Goal: Task Accomplishment & Management: Complete application form

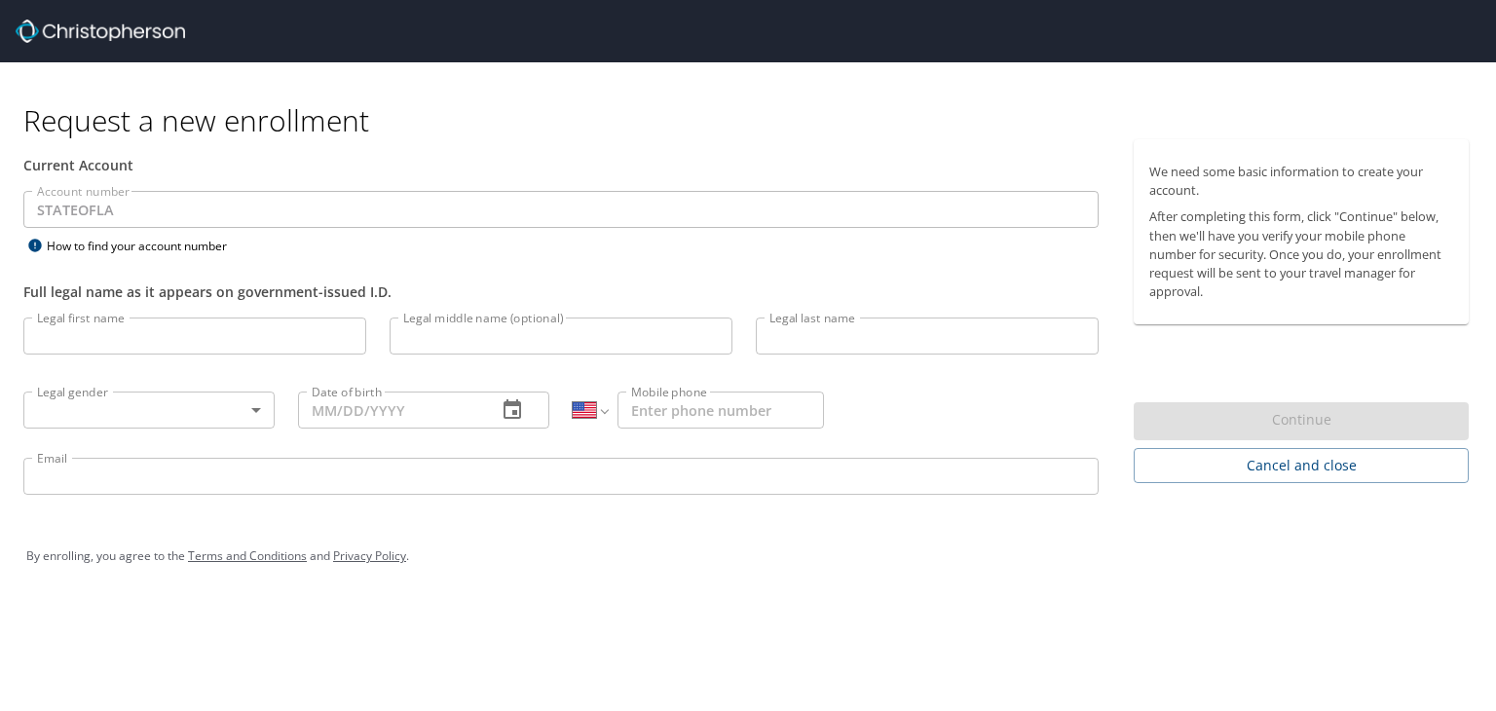
select select "US"
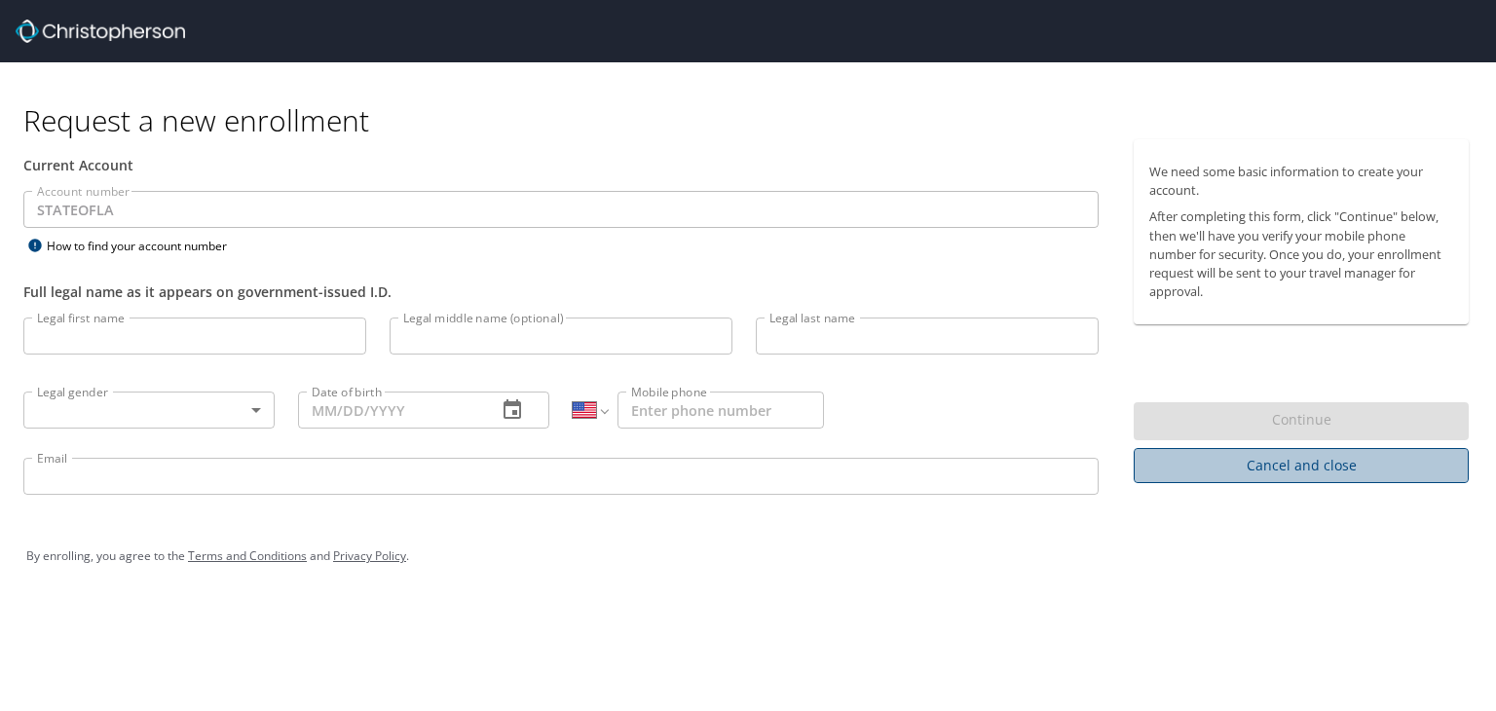
click at [1217, 461] on span "Cancel and close" at bounding box center [1301, 466] width 304 height 24
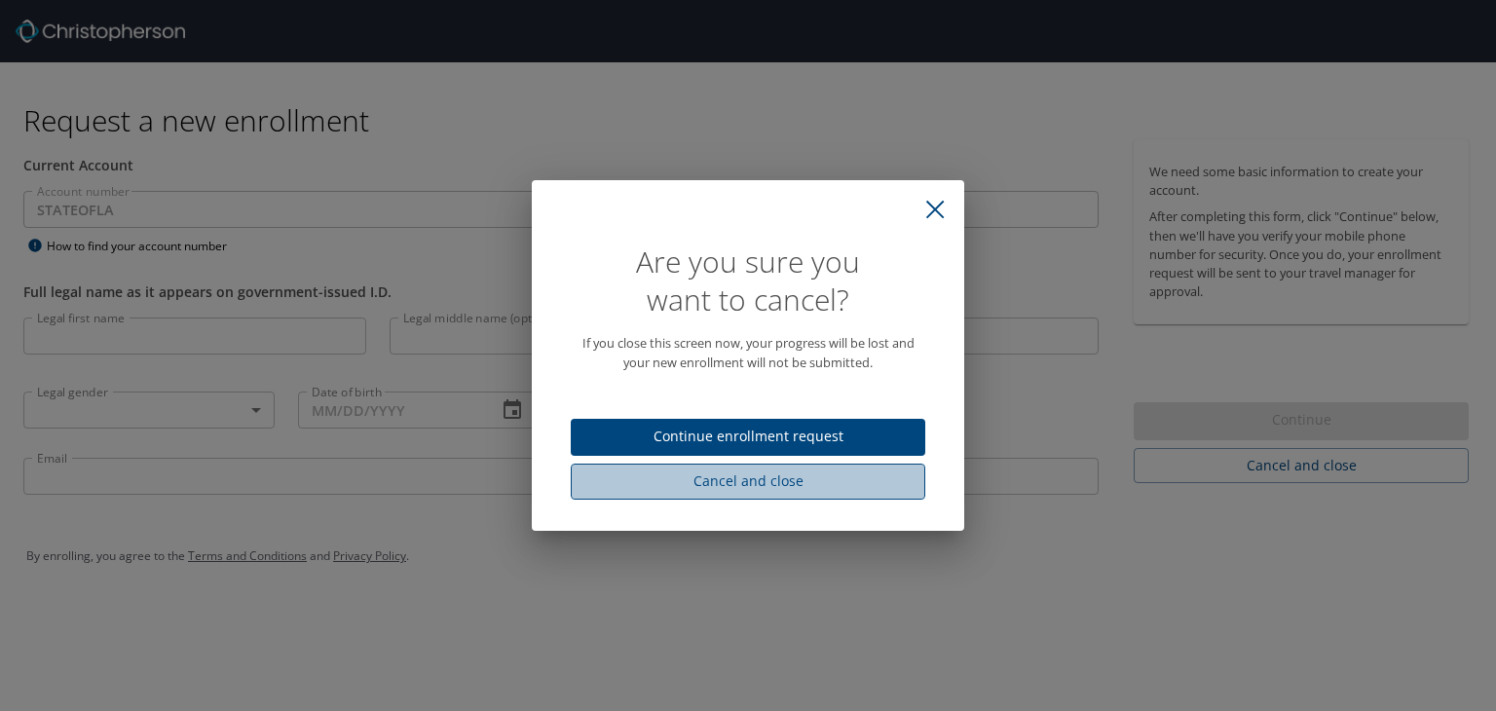
click at [896, 476] on span "Cancel and close" at bounding box center [747, 481] width 323 height 24
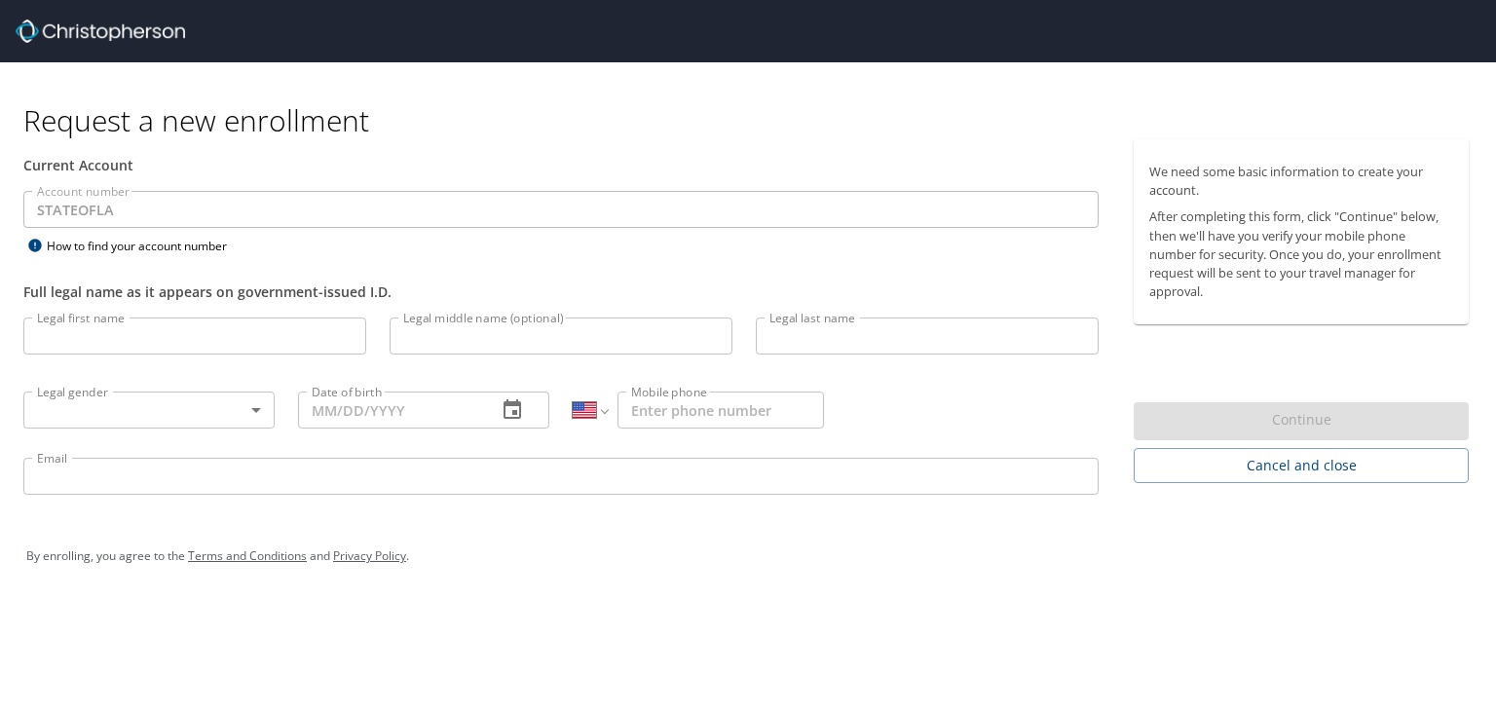
click at [158, 33] on img at bounding box center [100, 30] width 169 height 23
click at [59, 39] on img at bounding box center [100, 30] width 169 height 23
click at [150, 31] on img at bounding box center [100, 30] width 169 height 23
click at [105, 30] on img at bounding box center [100, 30] width 169 height 23
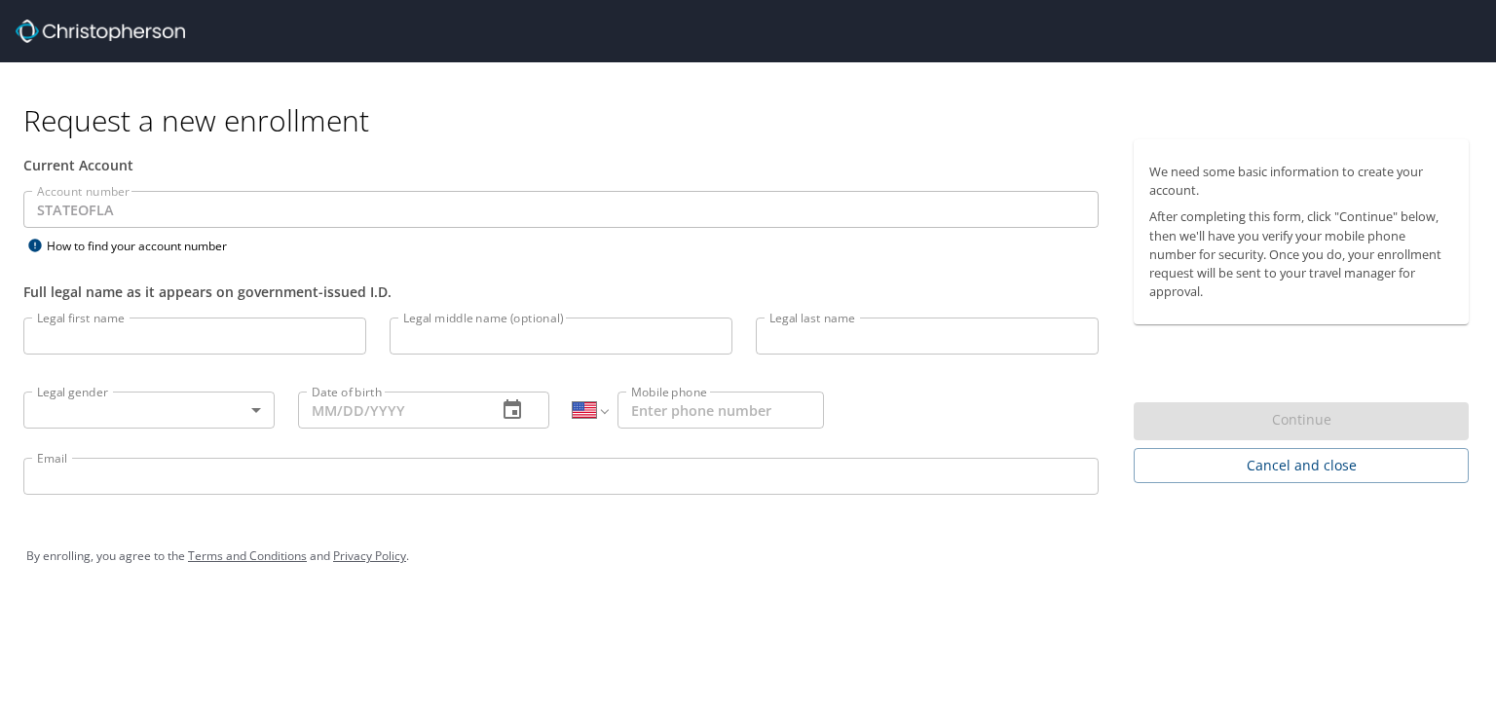
click at [105, 30] on img at bounding box center [100, 30] width 169 height 23
click at [1483, 49] on div at bounding box center [756, 31] width 1480 height 62
